Goal: Check status

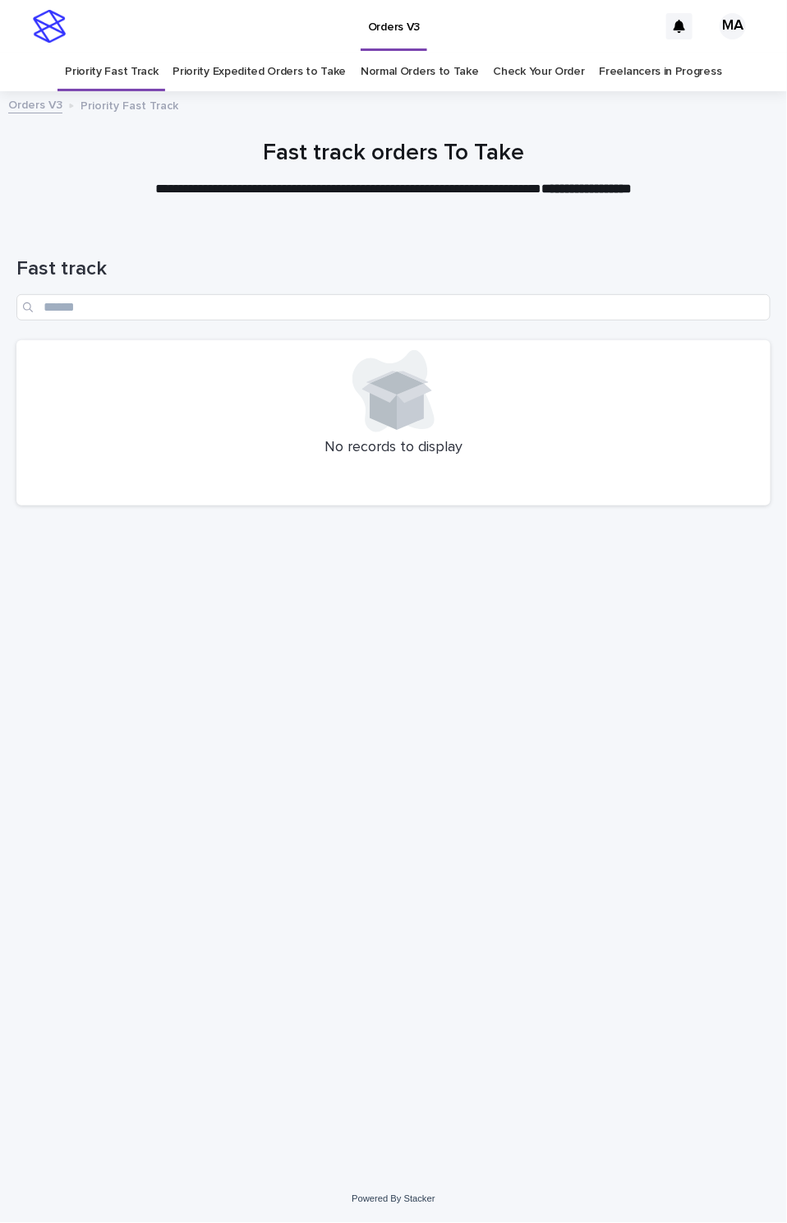
drag, startPoint x: 0, startPoint y: 0, endPoint x: 528, endPoint y: 59, distance: 530.8
click at [528, 59] on link "Check Your Order" at bounding box center [539, 72] width 91 height 39
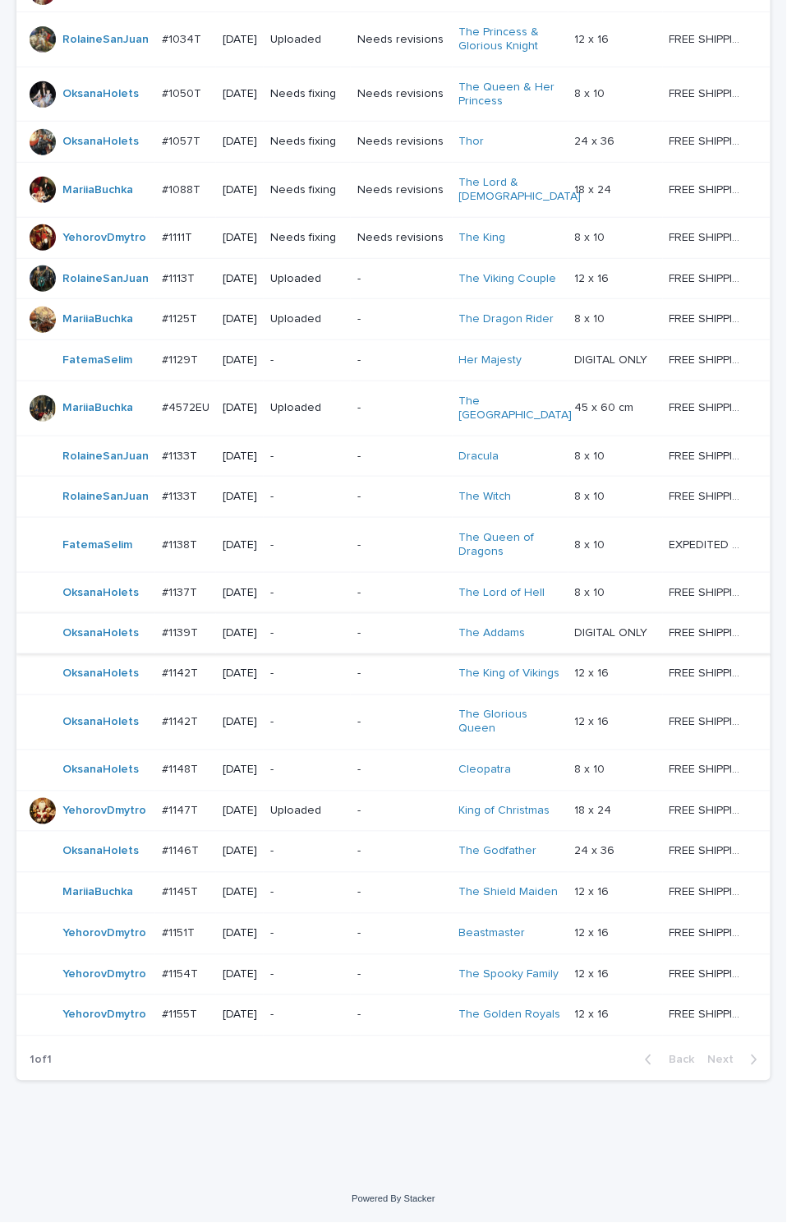
scroll to position [765, 0]
click at [432, 1137] on div "Loading... Saving… Loading... Saving… Check Your Order Artist Name Date Design_…" at bounding box center [393, 453] width 787 height 1444
click at [292, 1132] on div "Loading... Saving… Loading... Saving… Check Your Order Artist Name Date Design_…" at bounding box center [393, 432] width 771 height 1403
click at [292, 1127] on div "Loading... Saving… Loading... Saving… Check Your Order Artist Name Date Design_…" at bounding box center [393, 432] width 771 height 1403
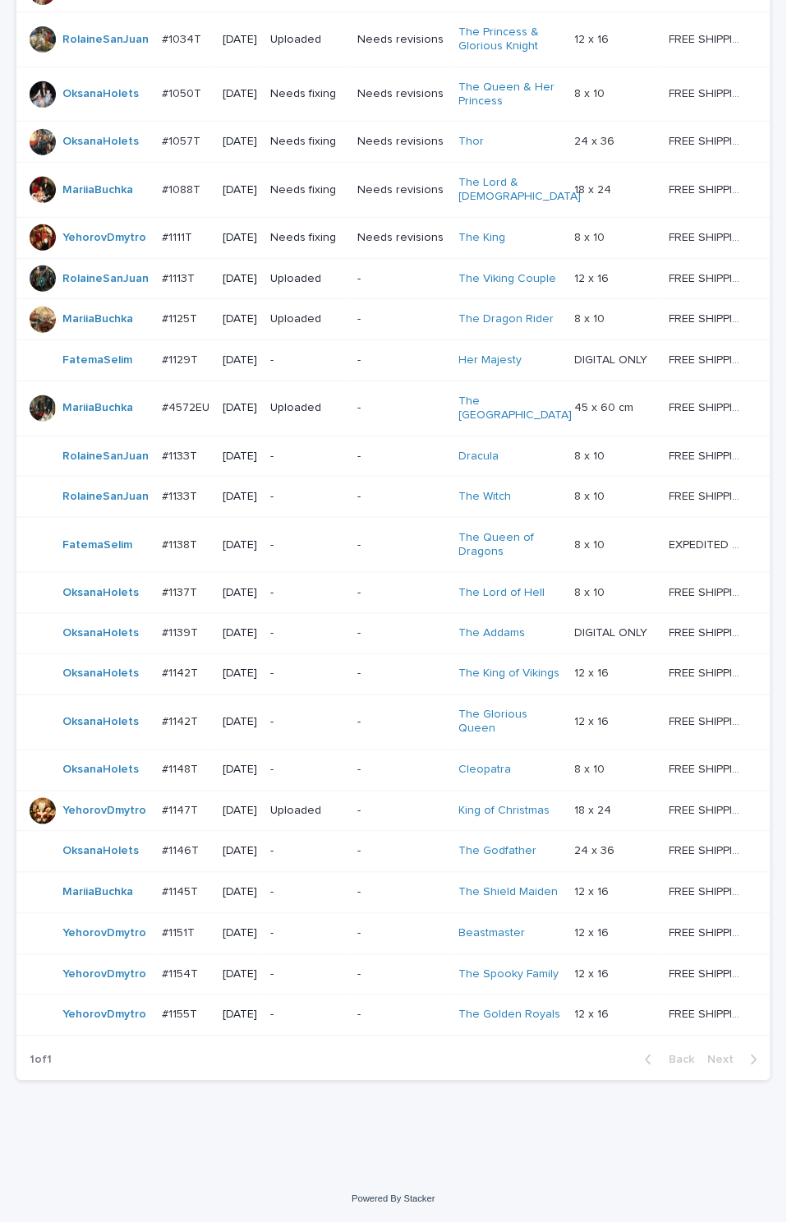
click at [323, 968] on p "-" at bounding box center [307, 975] width 74 height 14
click at [325, 1013] on p "-" at bounding box center [307, 1015] width 74 height 14
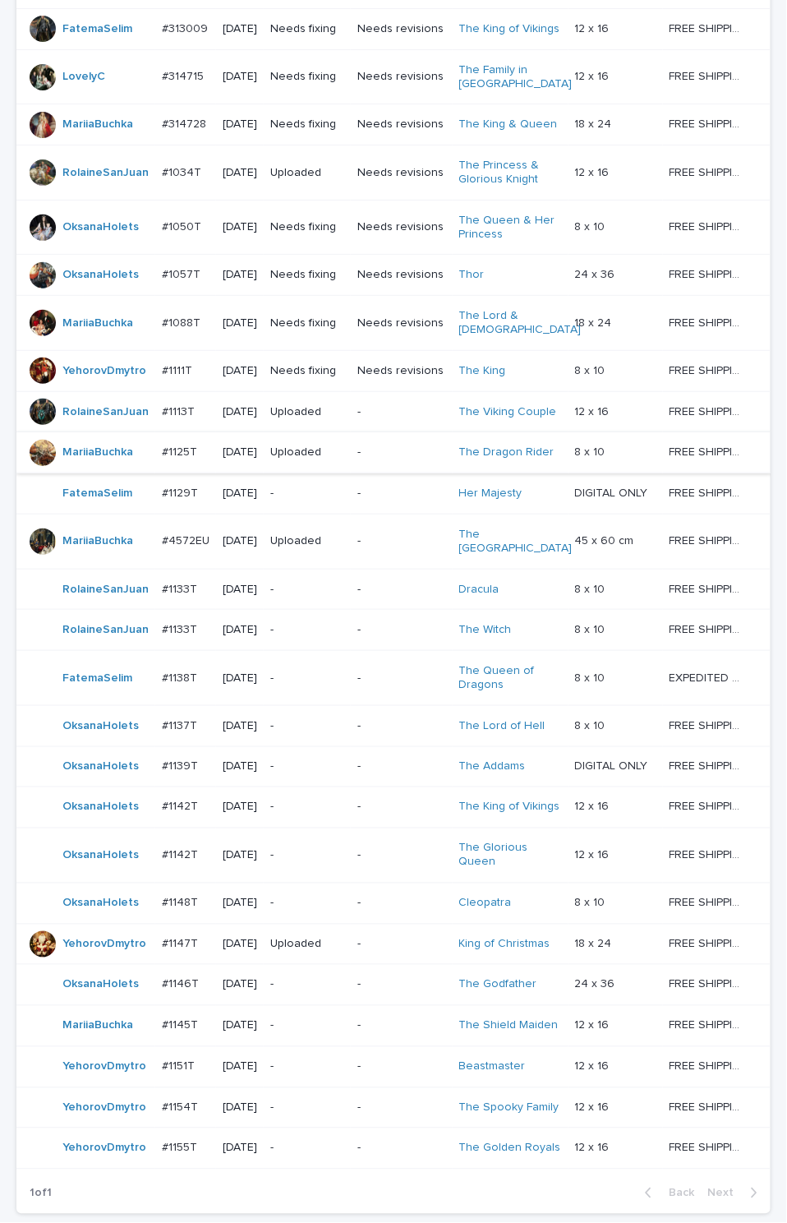
scroll to position [669, 0]
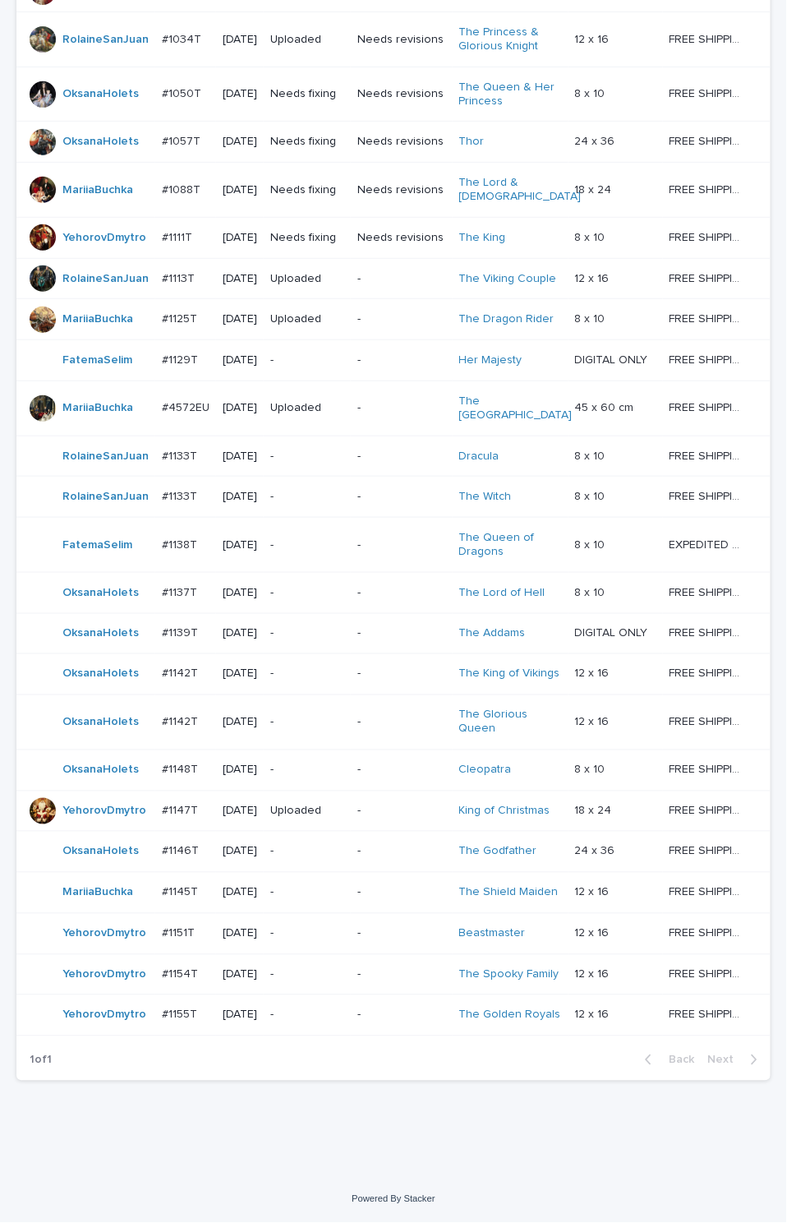
click at [343, 900] on p "-" at bounding box center [307, 893] width 74 height 14
click at [255, 1196] on div "Powered By Stacker" at bounding box center [393, 1199] width 787 height 14
click at [232, 1168] on div "Loading... Saving… Loading... Saving… Check Your Order Artist Name Date Design_…" at bounding box center [393, 453] width 787 height 1444
click at [232, 1159] on div "Loading... Saving… Loading... Saving… Check Your Order Artist Name Date Design_…" at bounding box center [393, 453] width 787 height 1444
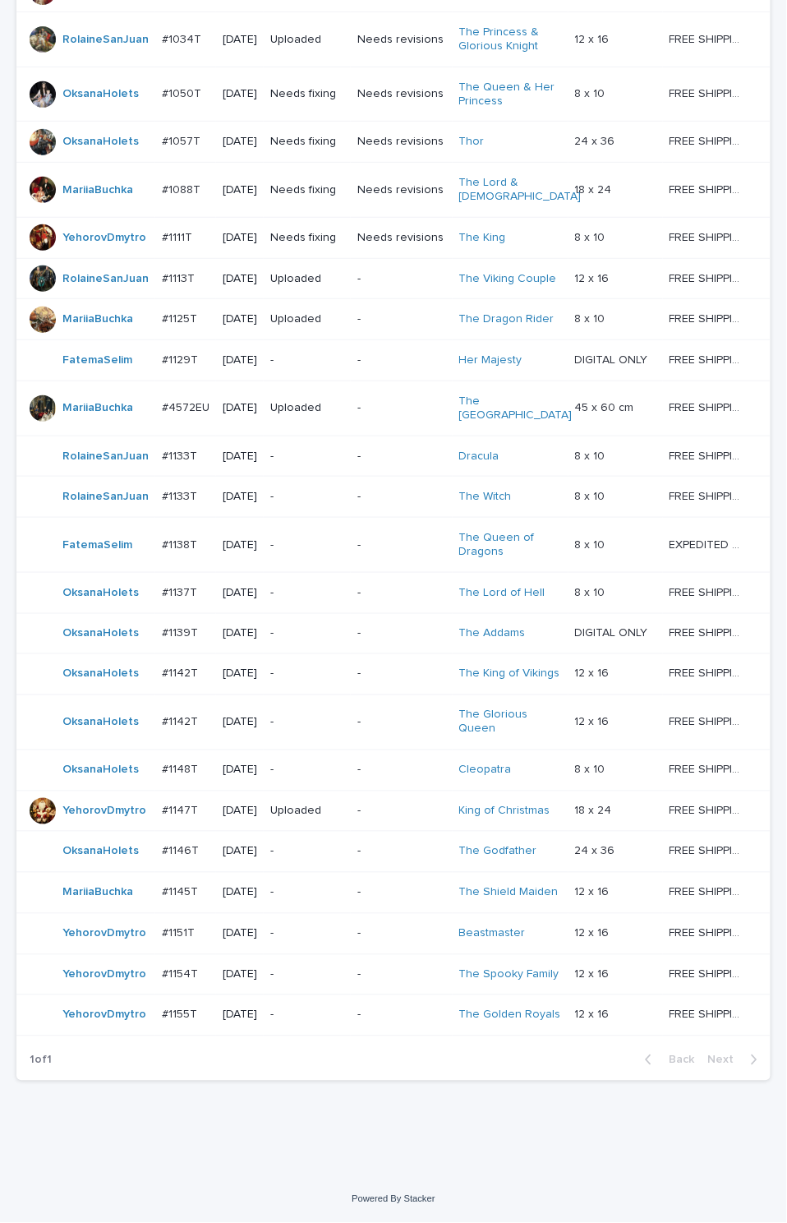
click at [232, 1154] on div "Loading... Saving… Loading... Saving… Check Your Order Artist Name Date Design_…" at bounding box center [393, 453] width 787 height 1444
click at [224, 1137] on div "Loading... Saving… Loading... Saving… Check Your Order Artist Name Date Design_…" at bounding box center [393, 453] width 787 height 1444
click at [257, 1181] on div "Orders V3 MA Priority Fast Track Priority Expedited Orders to Take Normal Order…" at bounding box center [393, 365] width 787 height 1716
drag, startPoint x: 276, startPoint y: 1124, endPoint x: 261, endPoint y: 1150, distance: 29.5
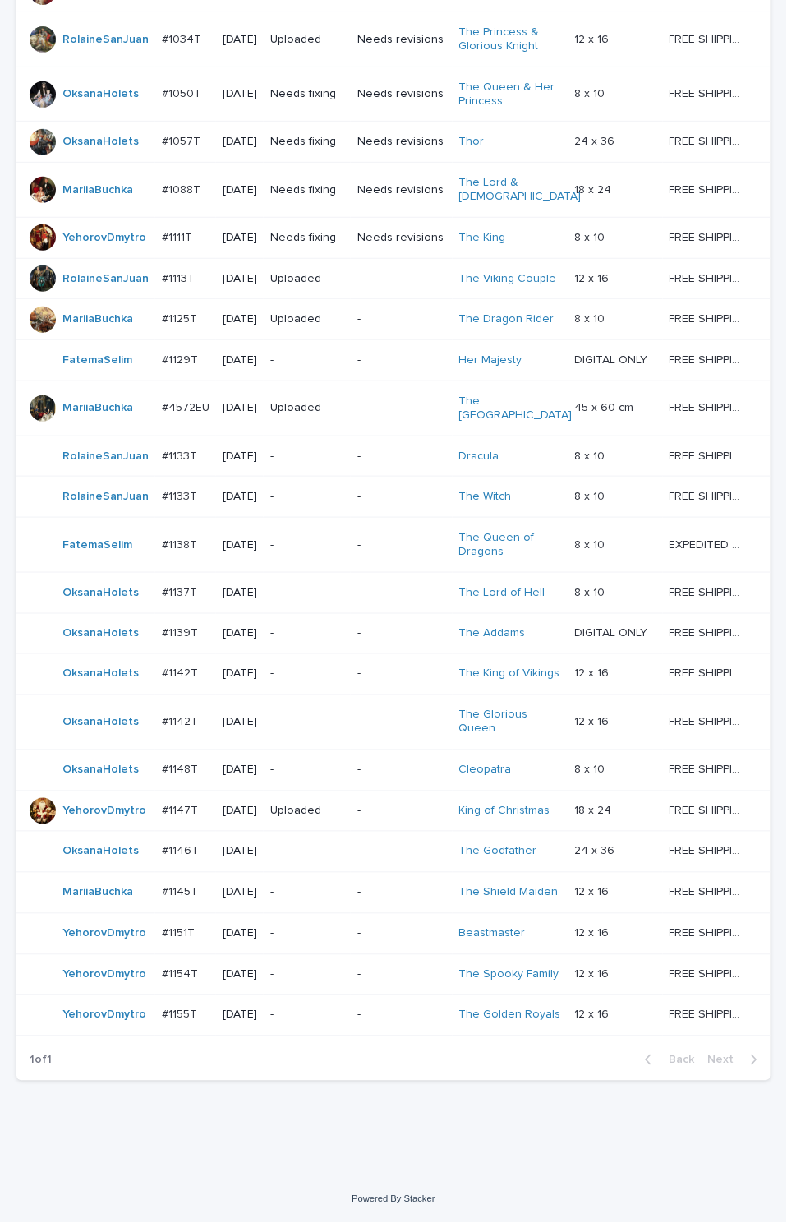
click at [274, 1124] on div "Loading... Saving… Loading... Saving… Check Your Order Artist Name Date Design_…" at bounding box center [393, 432] width 771 height 1403
click at [334, 1146] on div "Loading... Saving… Loading... Saving… Check Your Order Artist Name Date Design_…" at bounding box center [393, 453] width 787 height 1444
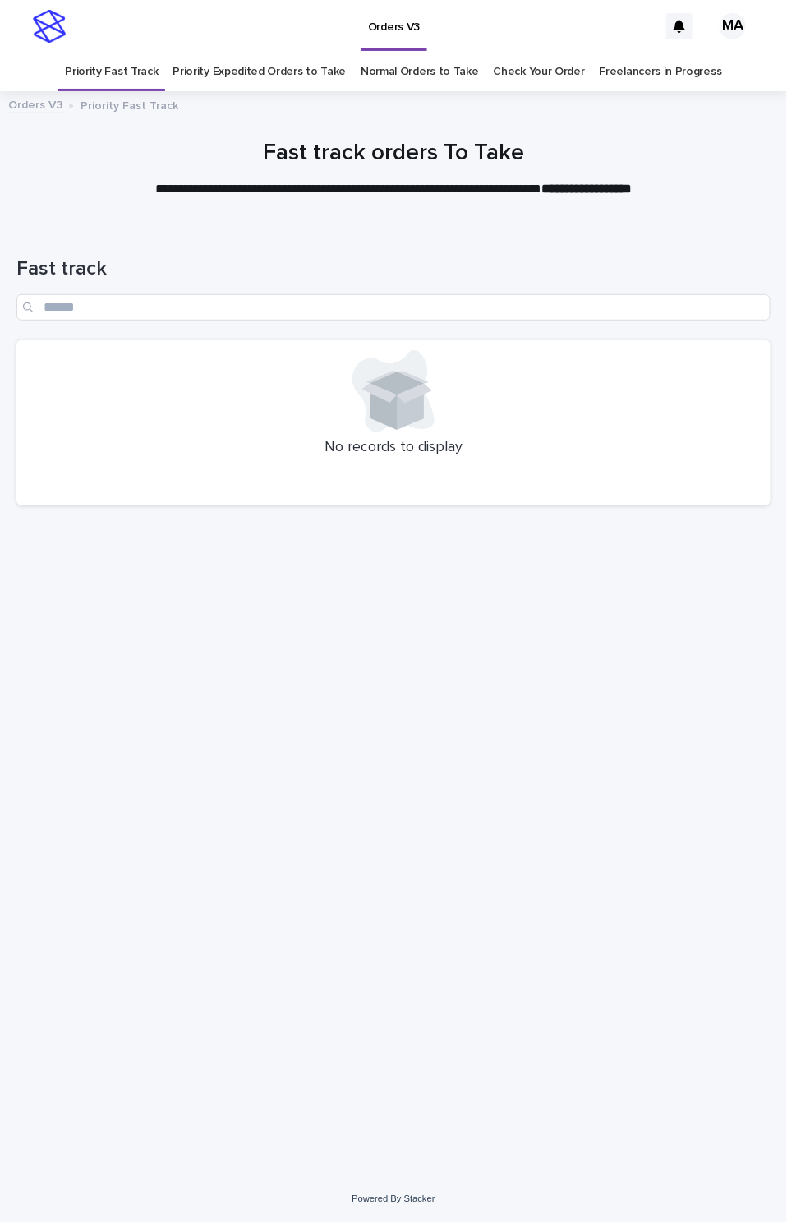
click at [486, 703] on div "Loading... Saving… Loading... Saving… Fast track No records to display" at bounding box center [393, 679] width 771 height 910
click at [727, 945] on div "Loading... Saving… Loading... Saving… Fast track No records to display" at bounding box center [393, 679] width 771 height 910
